Goal: Use online tool/utility: Utilize a website feature to perform a specific function

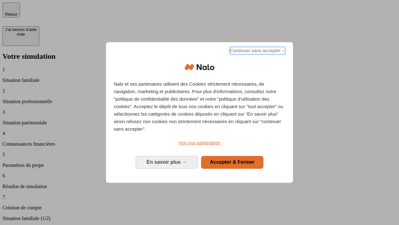
click at [257, 51] on span "Continuer sans accepter →" at bounding box center [258, 50] width 56 height 7
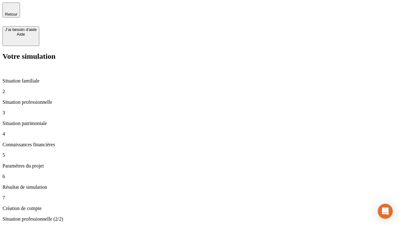
type input "70 000"
type input "1 000"
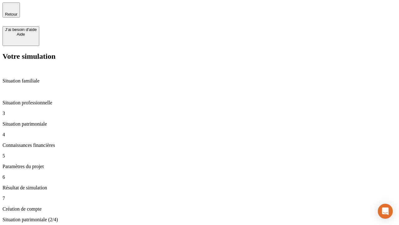
type input "800"
type input "6"
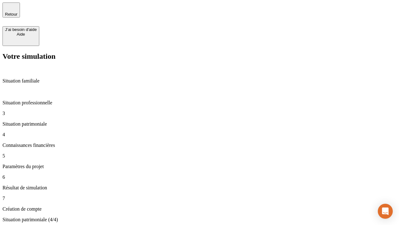
type input "400"
type input "3"
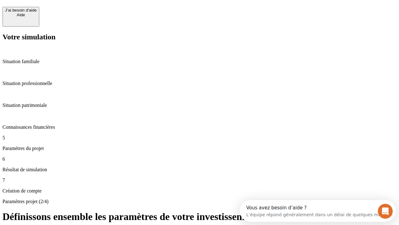
scroll to position [6, 0]
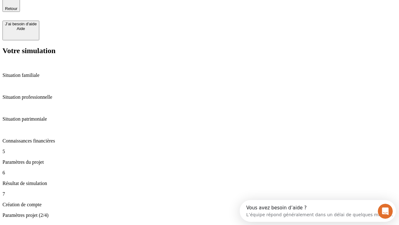
type input "35"
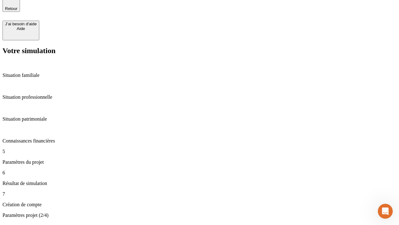
type input "500"
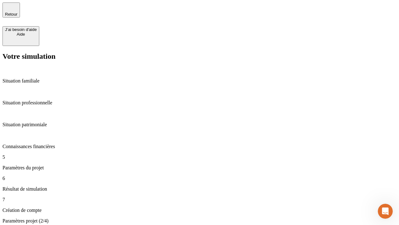
type input "640"
